Goal: Navigation & Orientation: Find specific page/section

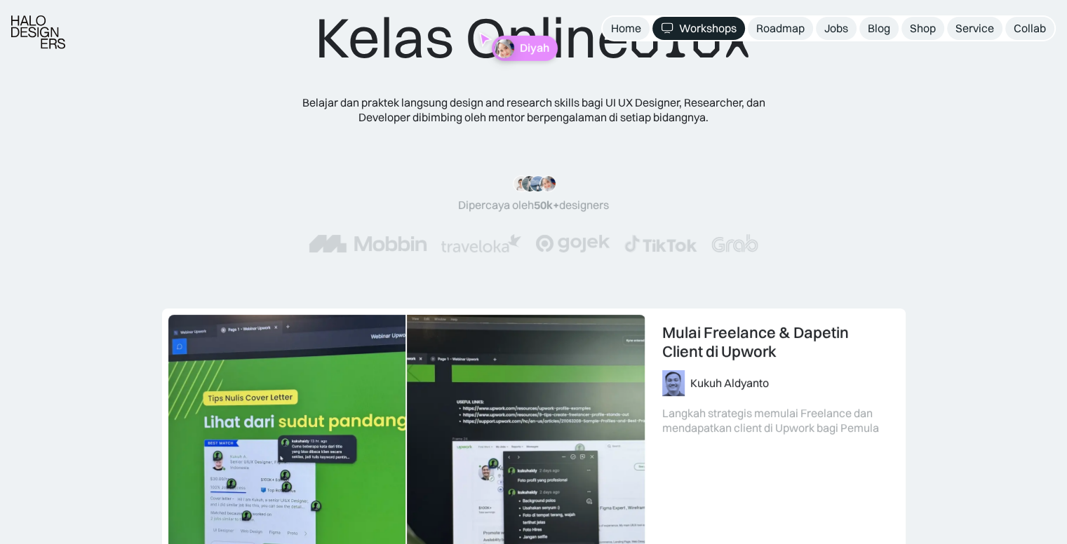
scroll to position [70, 0]
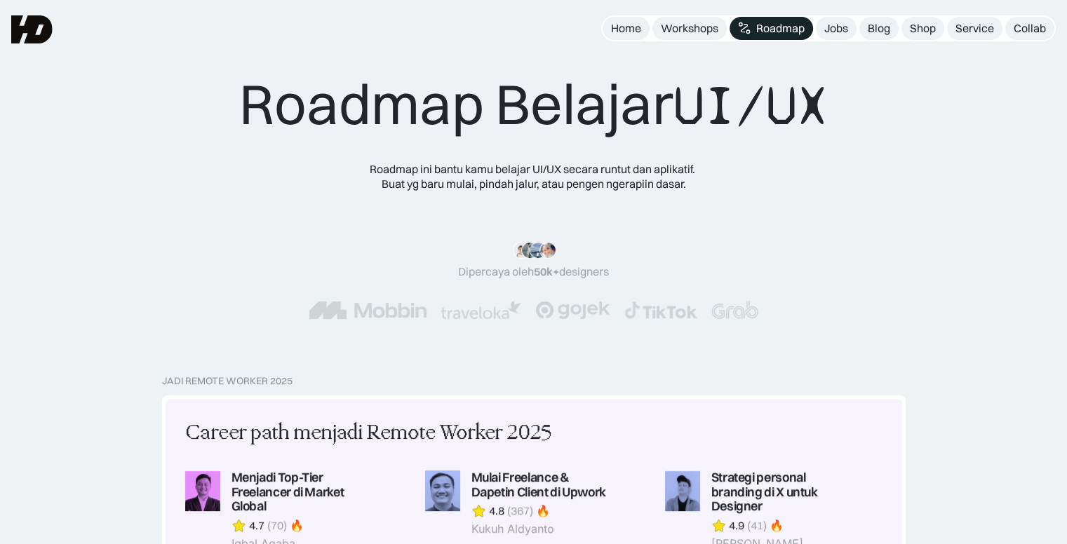
drag, startPoint x: 583, startPoint y: 323, endPoint x: 603, endPoint y: 323, distance: 20.3
click at [603, 323] on div ""Materinya keren banget! Mulai dari research plan dan dibahas dengan komprehens…" at bounding box center [533, 281] width 588 height 134
drag, startPoint x: 757, startPoint y: 325, endPoint x: 745, endPoint y: 306, distance: 22.2
click at [769, 323] on div ""Materinya keren banget! Mulai dari research plan dan dibahas dengan komprehens…" at bounding box center [533, 281] width 588 height 134
click at [771, 369] on div "Roadmap Belajar UI/UX Roadmap ini bantu kamu belajar UI/UX secara runtut dan ap…" at bounding box center [533, 187] width 1067 height 375
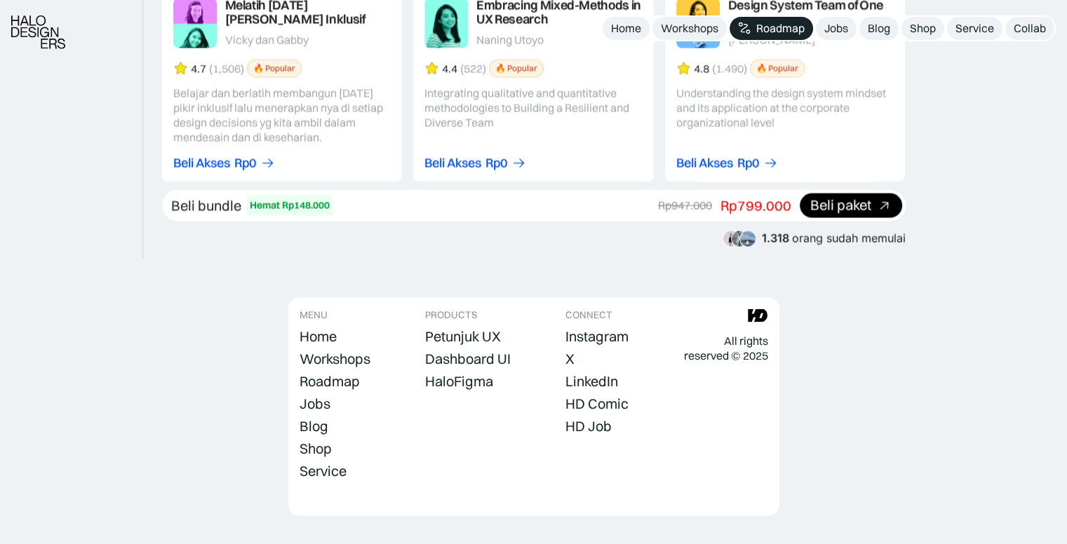
scroll to position [2666, 0]
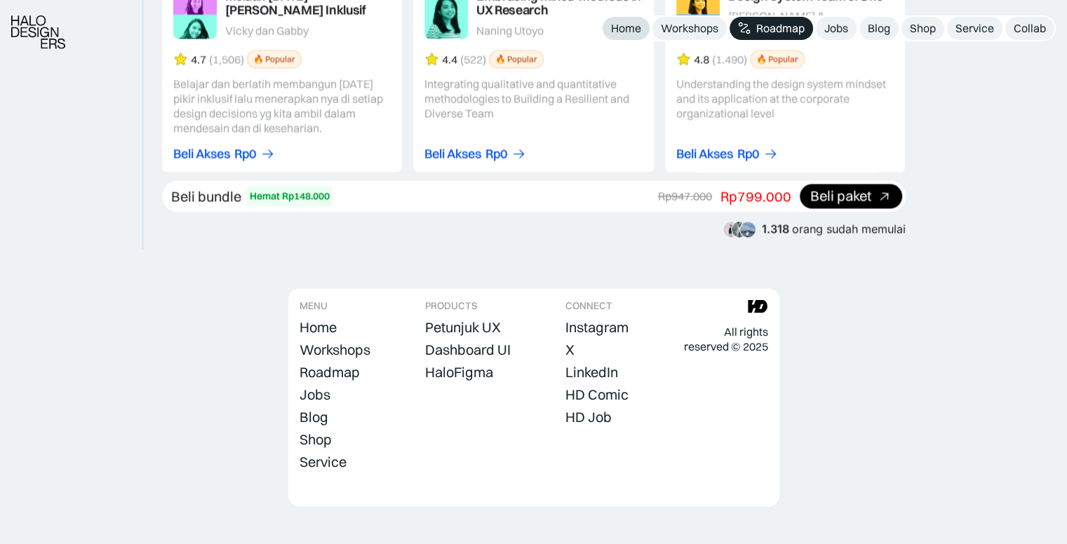
click at [638, 28] on div "Home" at bounding box center [626, 28] width 30 height 15
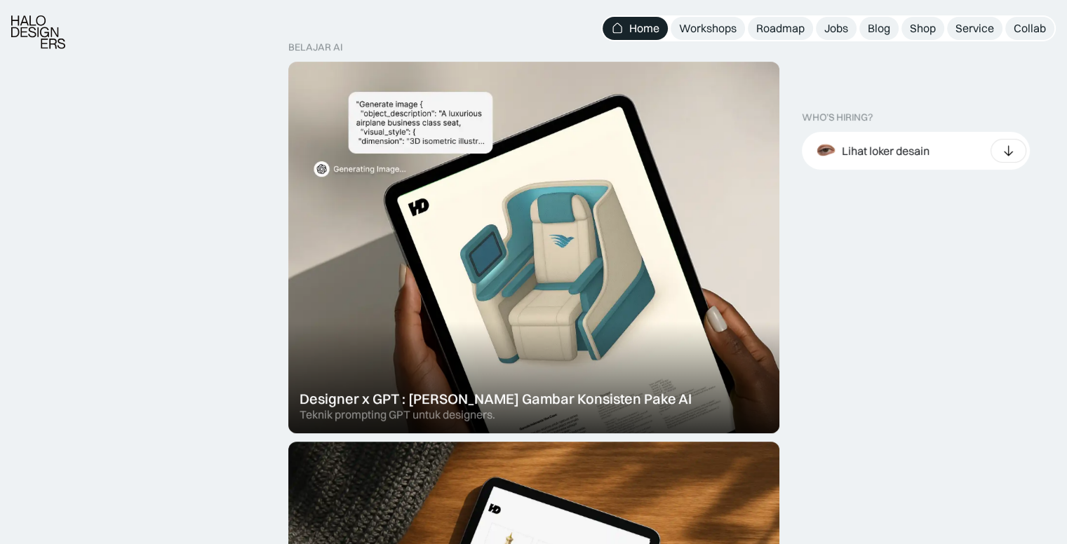
scroll to position [631, 0]
